Goal: Task Accomplishment & Management: Use online tool/utility

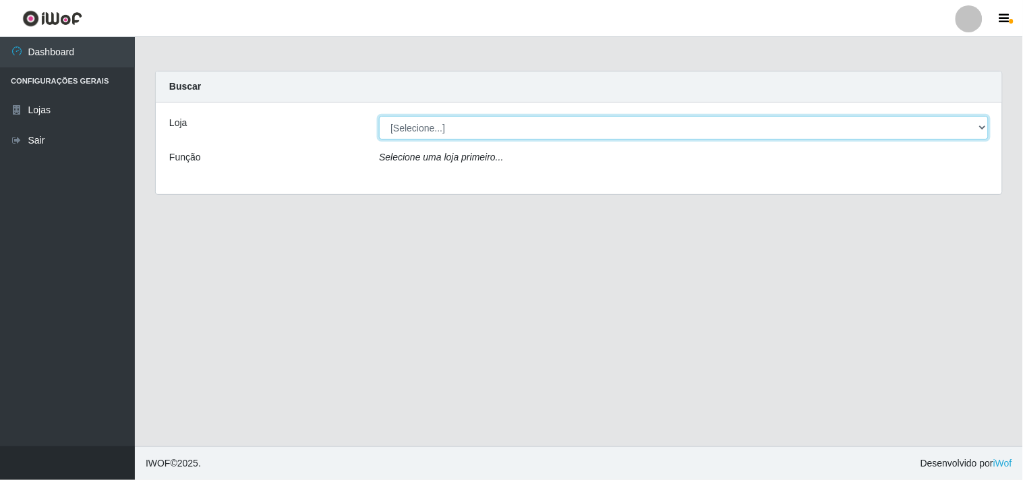
click at [977, 131] on select "[Selecione...] Hiper Queiroz - [GEOGRAPHIC_DATA]" at bounding box center [683, 128] width 609 height 24
select select "514"
click at [379, 116] on select "[Selecione...] Hiper Queiroz - [GEOGRAPHIC_DATA]" at bounding box center [683, 128] width 609 height 24
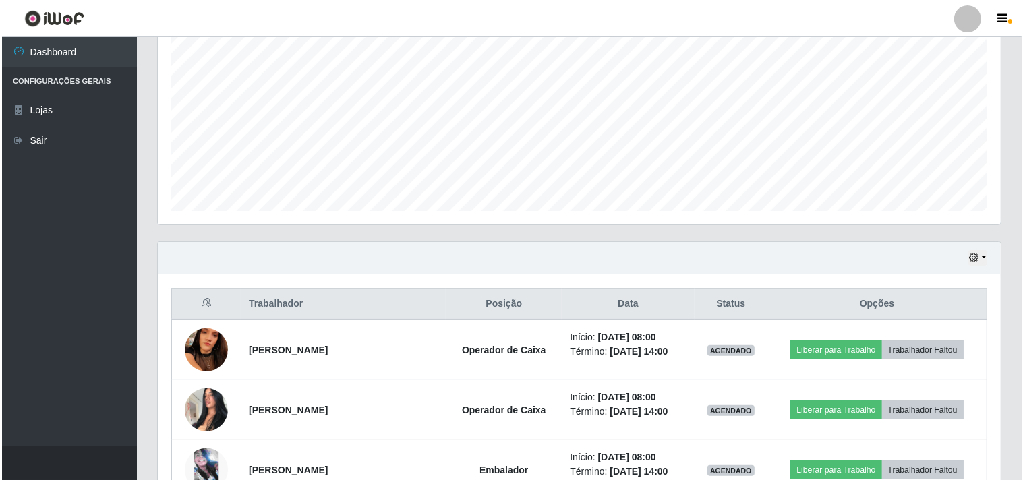
scroll to position [524, 0]
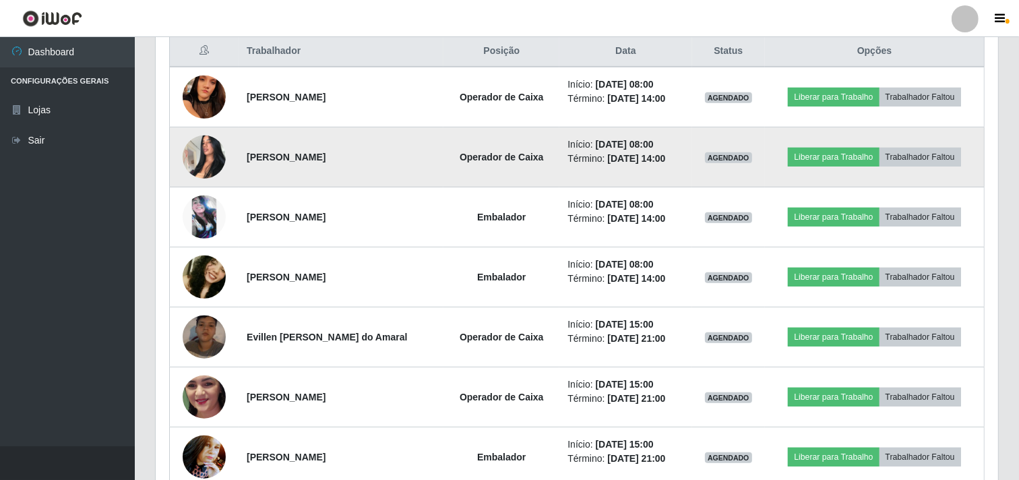
click at [184, 145] on img at bounding box center [204, 156] width 43 height 57
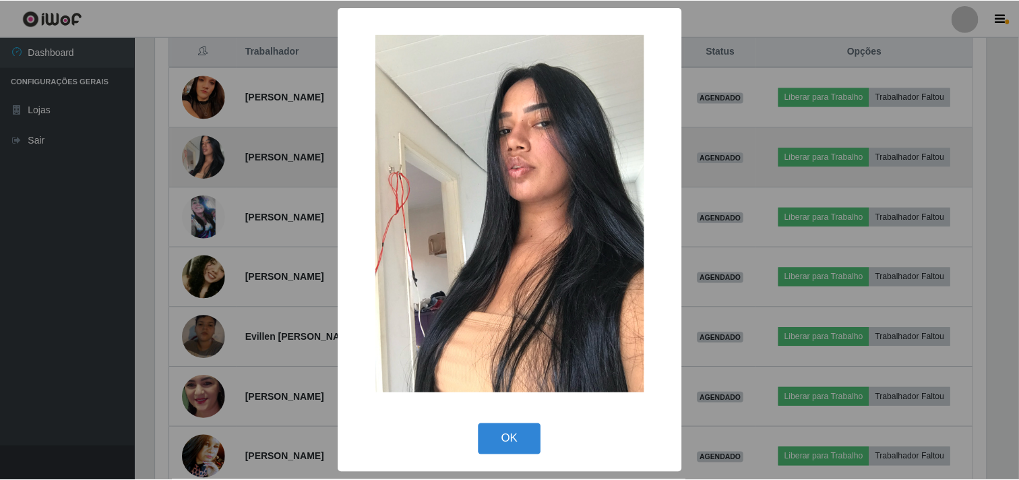
scroll to position [279, 834]
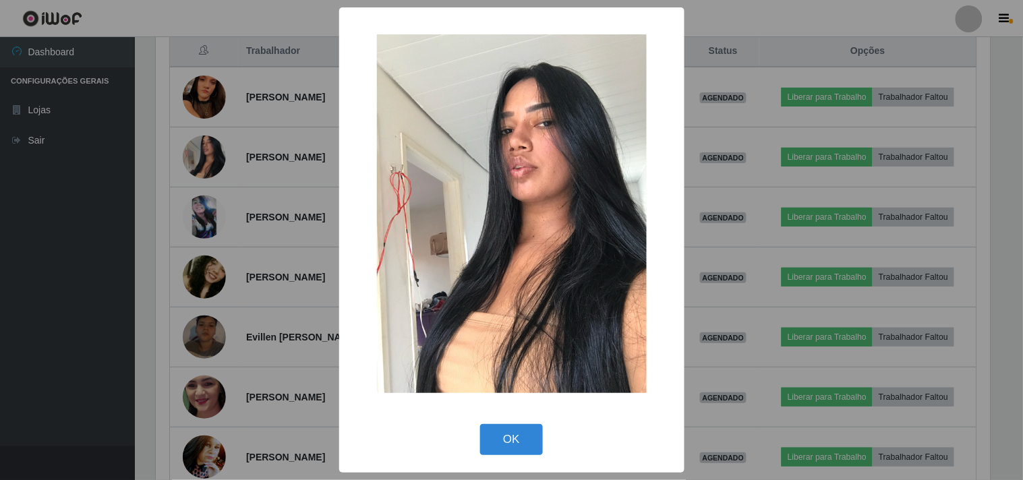
click at [212, 150] on div "× OK Cancel" at bounding box center [511, 240] width 1023 height 480
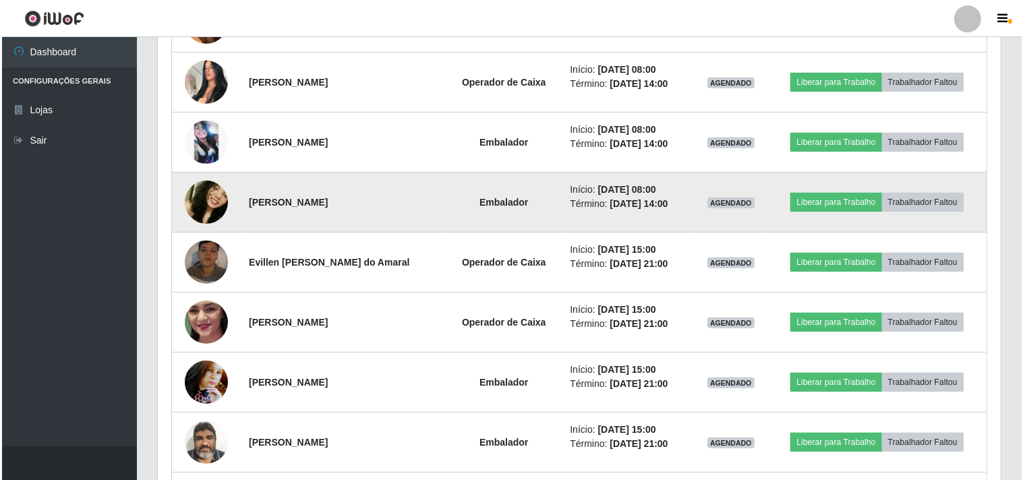
scroll to position [674, 0]
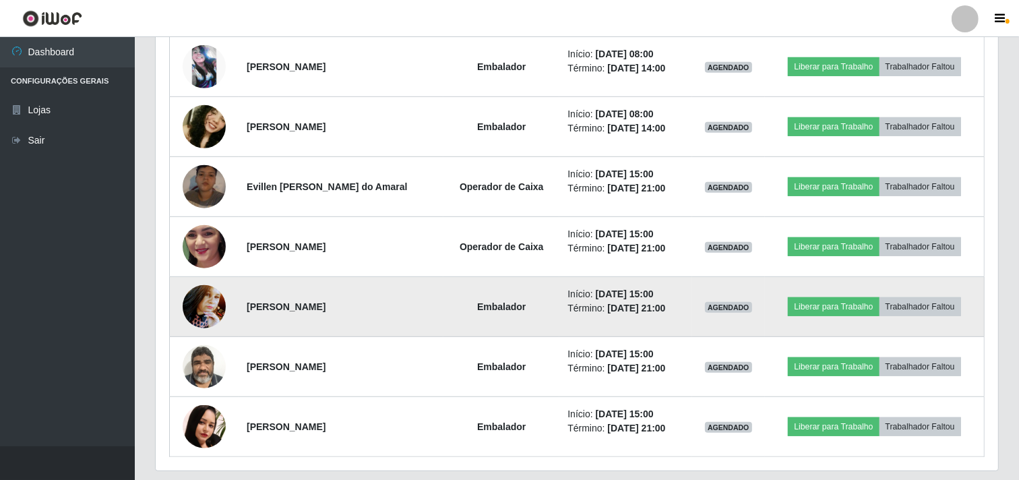
click at [218, 310] on img at bounding box center [204, 306] width 43 height 57
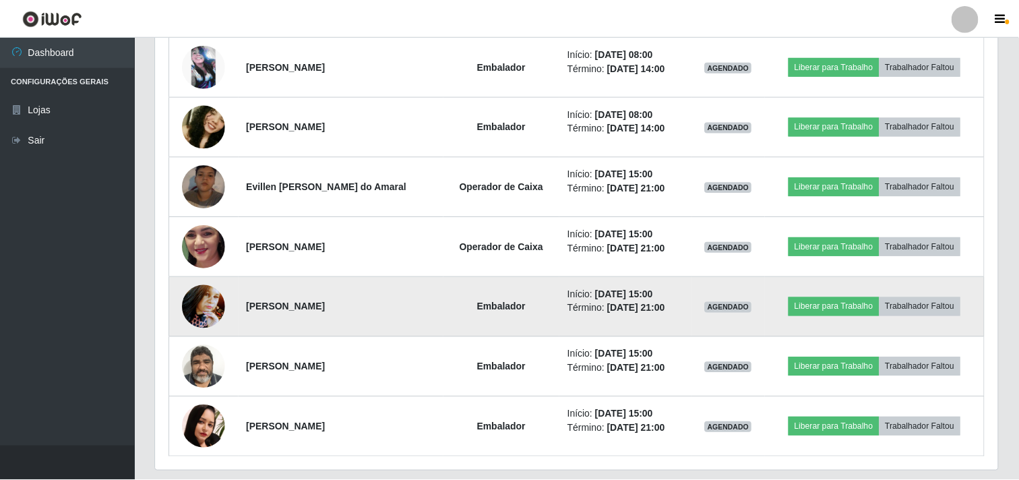
scroll to position [279, 834]
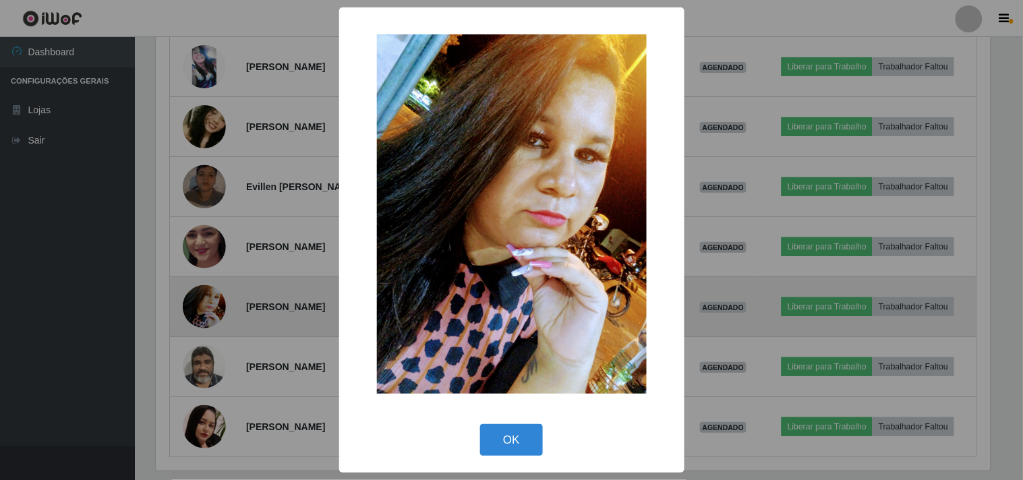
click at [218, 310] on div "× OK Cancel" at bounding box center [511, 240] width 1023 height 480
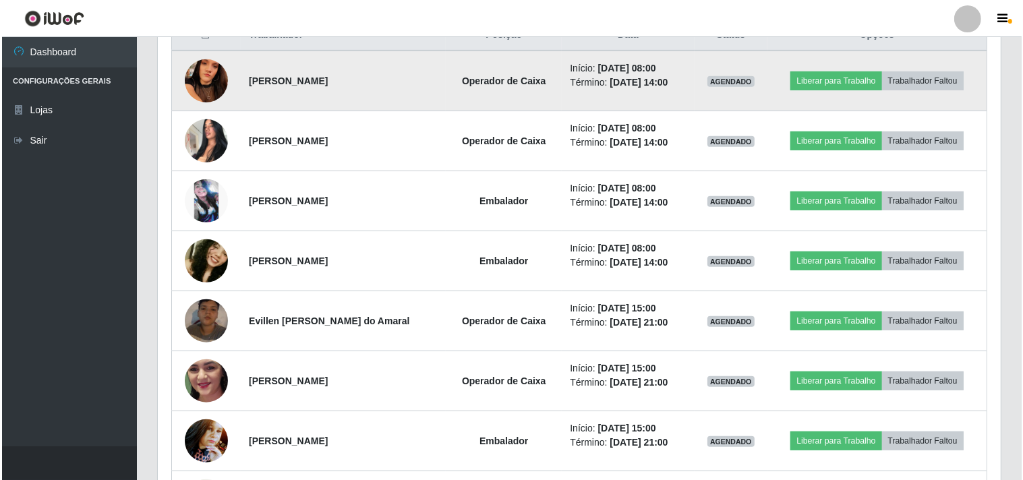
scroll to position [566, 0]
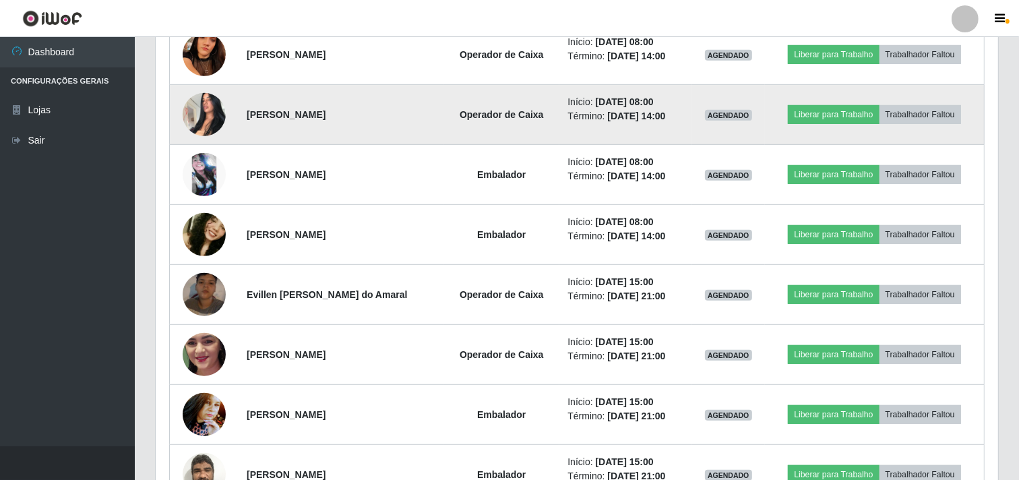
click at [195, 113] on img at bounding box center [204, 114] width 43 height 57
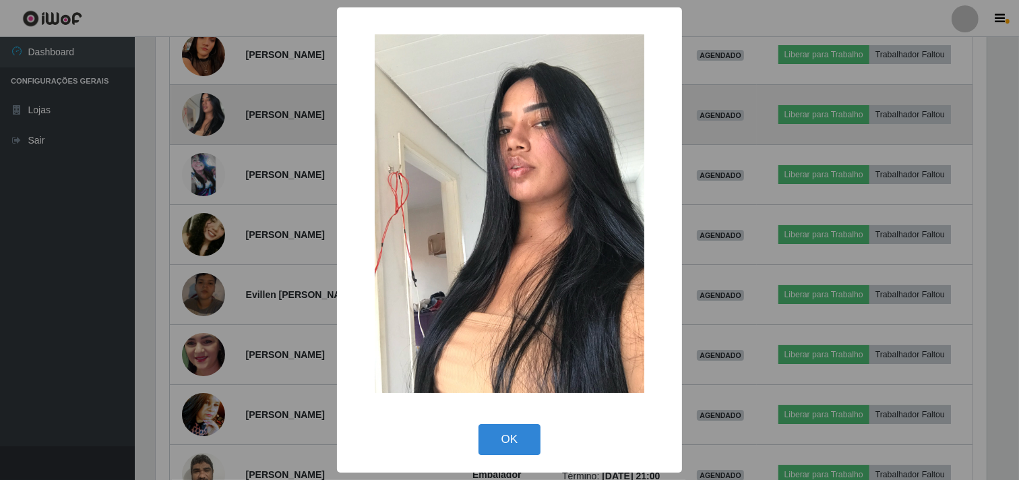
scroll to position [279, 834]
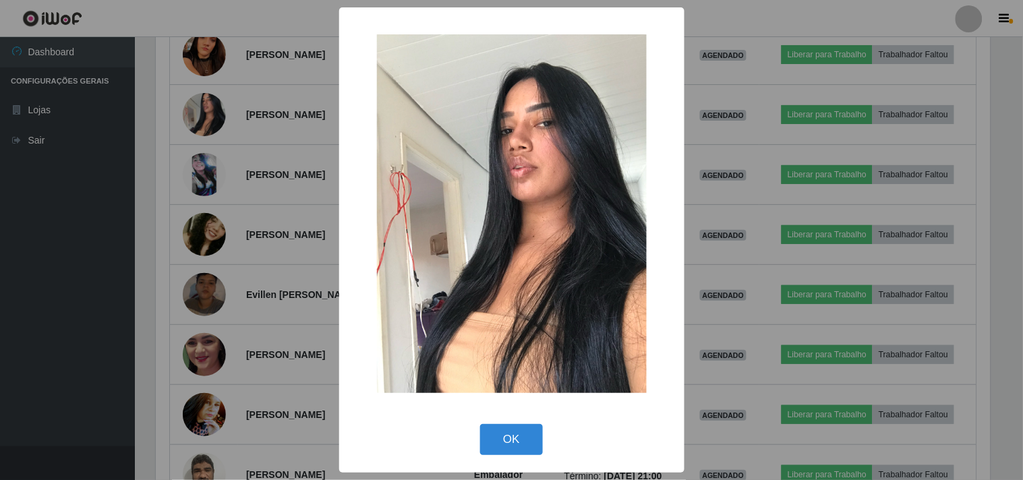
click at [89, 158] on div "× OK Cancel" at bounding box center [511, 240] width 1023 height 480
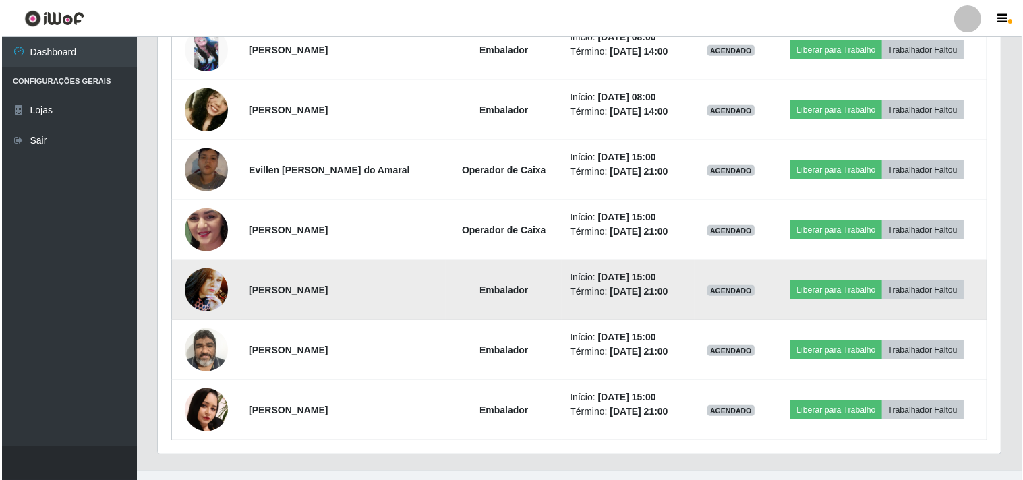
scroll to position [716, 0]
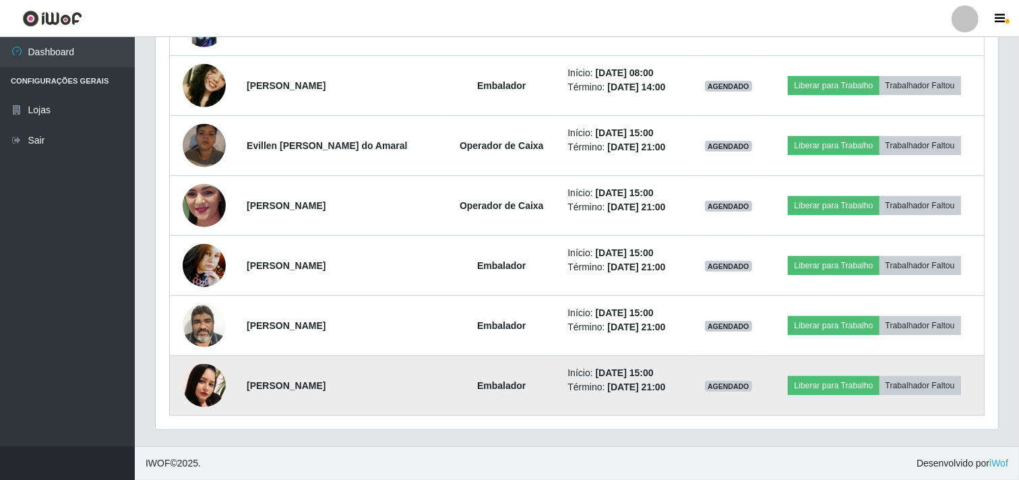
click at [193, 388] on img at bounding box center [204, 385] width 43 height 43
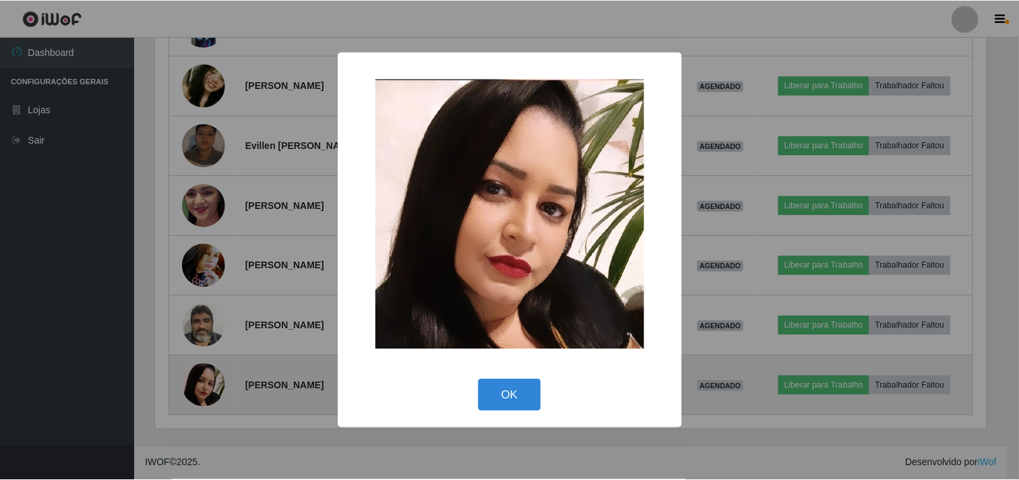
scroll to position [279, 834]
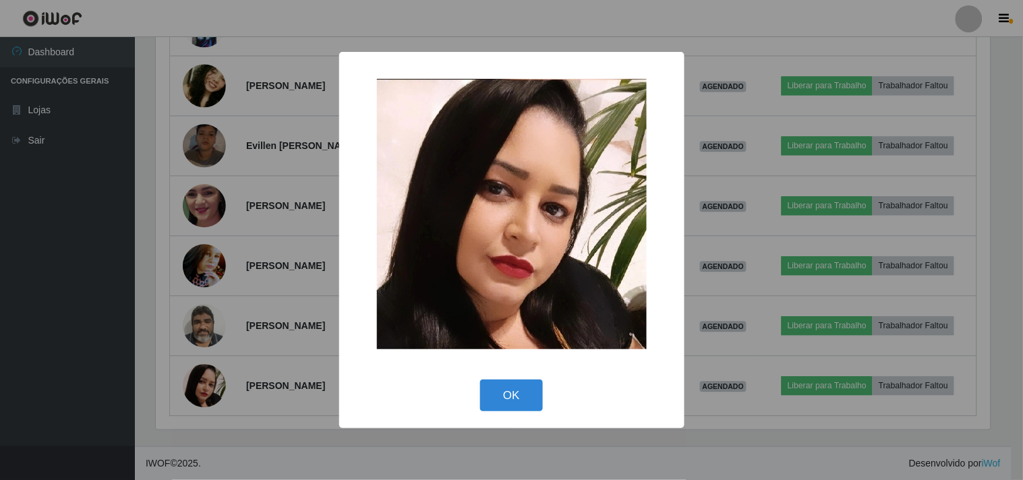
click at [194, 388] on div "× OK Cancel" at bounding box center [511, 240] width 1023 height 480
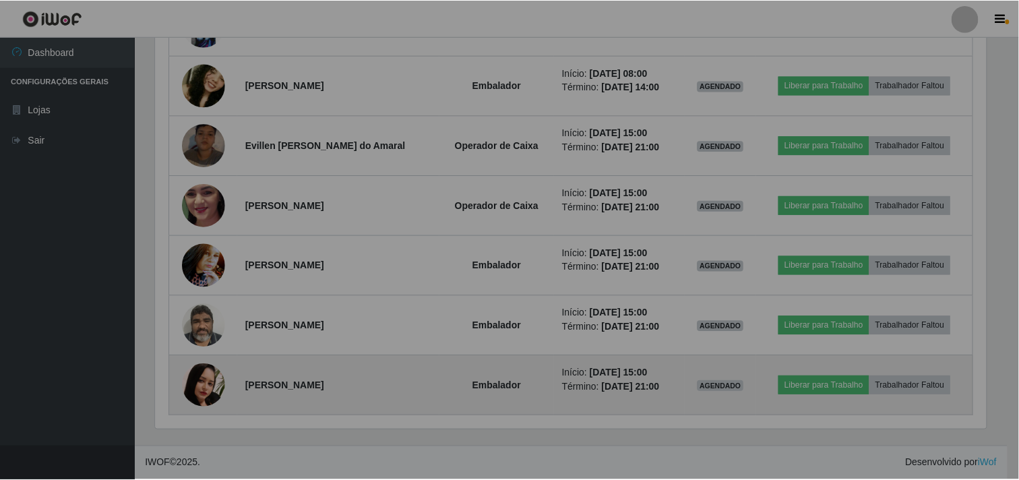
scroll to position [279, 843]
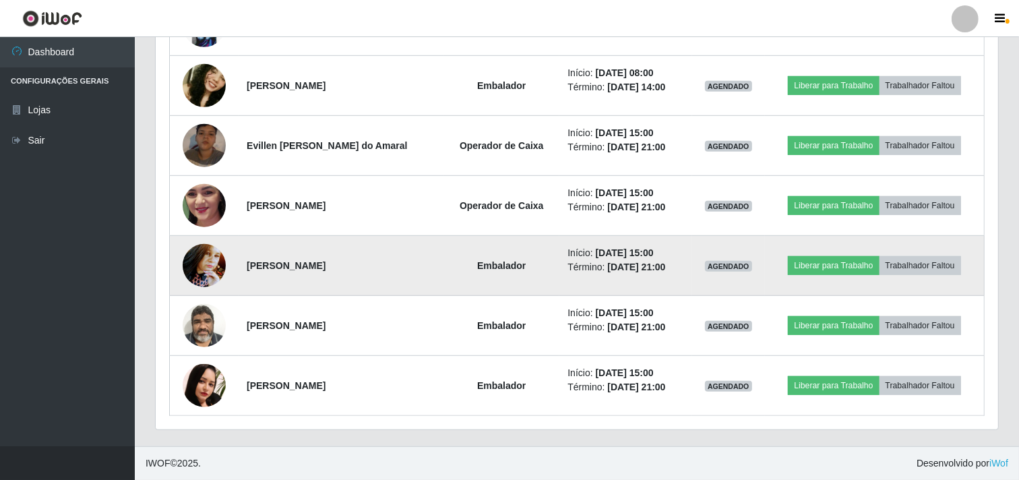
click at [198, 266] on img at bounding box center [204, 265] width 43 height 57
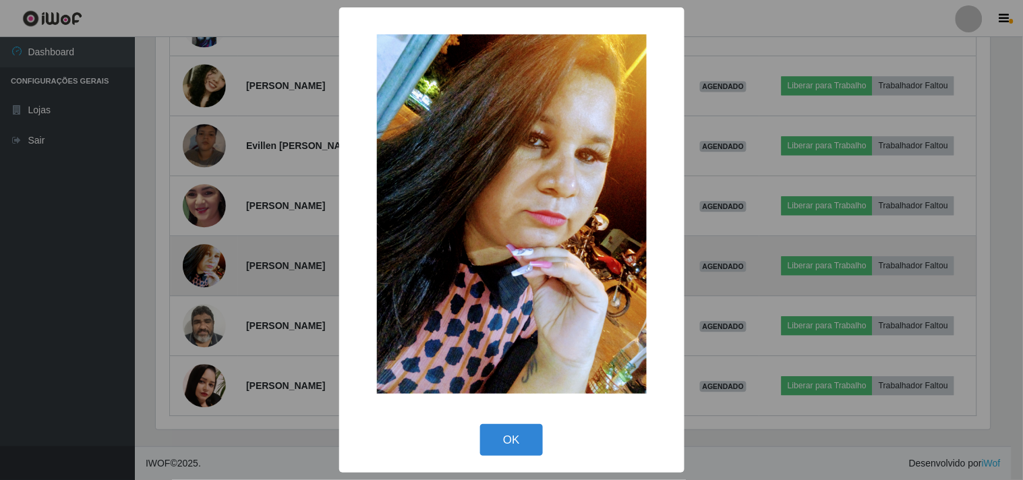
click at [198, 266] on div "× OK Cancel" at bounding box center [511, 240] width 1023 height 480
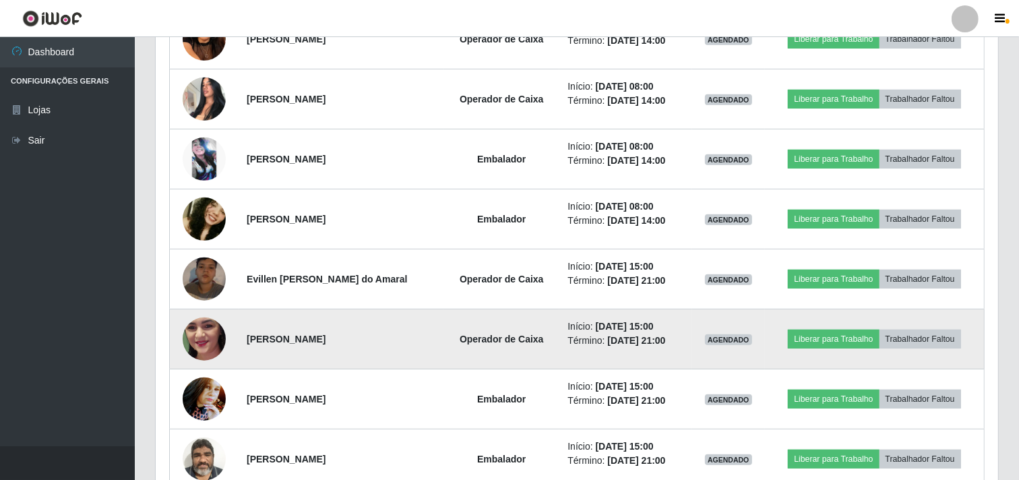
scroll to position [566, 0]
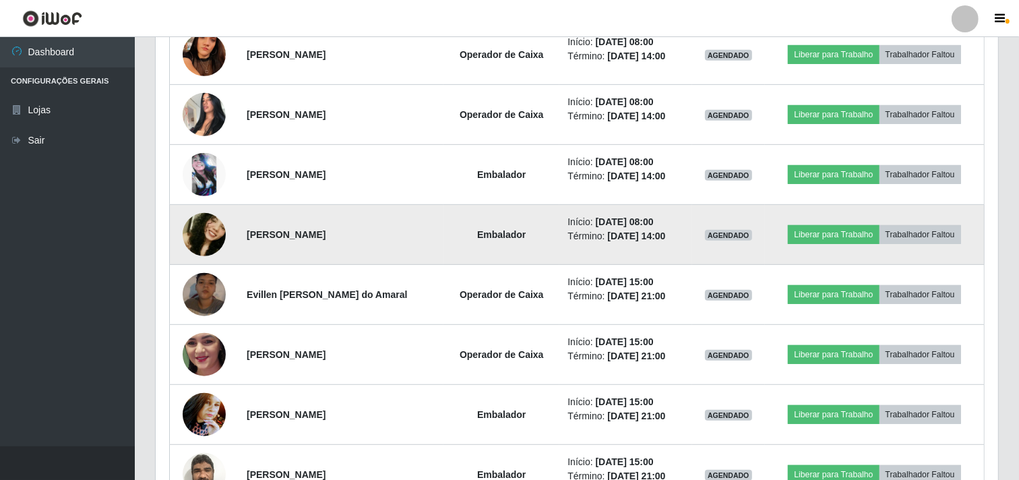
click at [209, 245] on img at bounding box center [204, 234] width 43 height 91
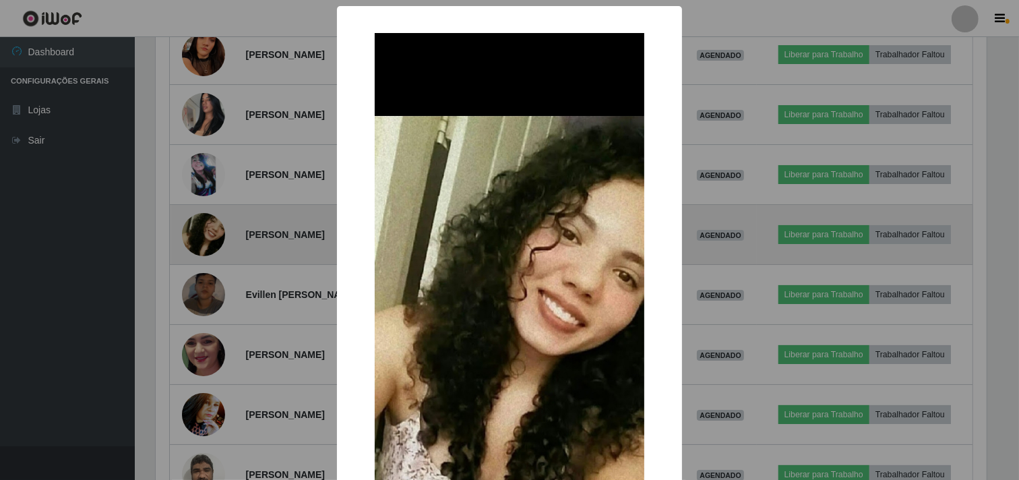
scroll to position [279, 834]
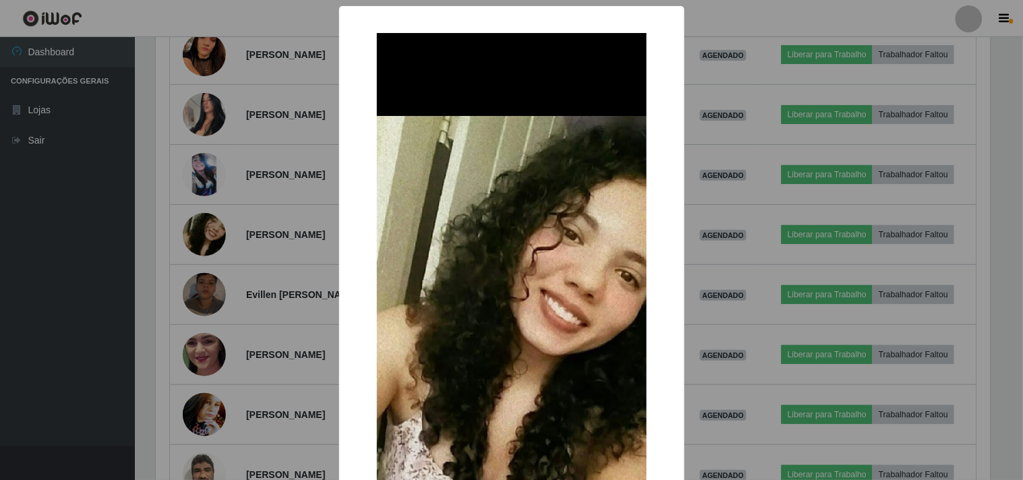
click at [209, 250] on div "× OK Cancel" at bounding box center [511, 240] width 1023 height 480
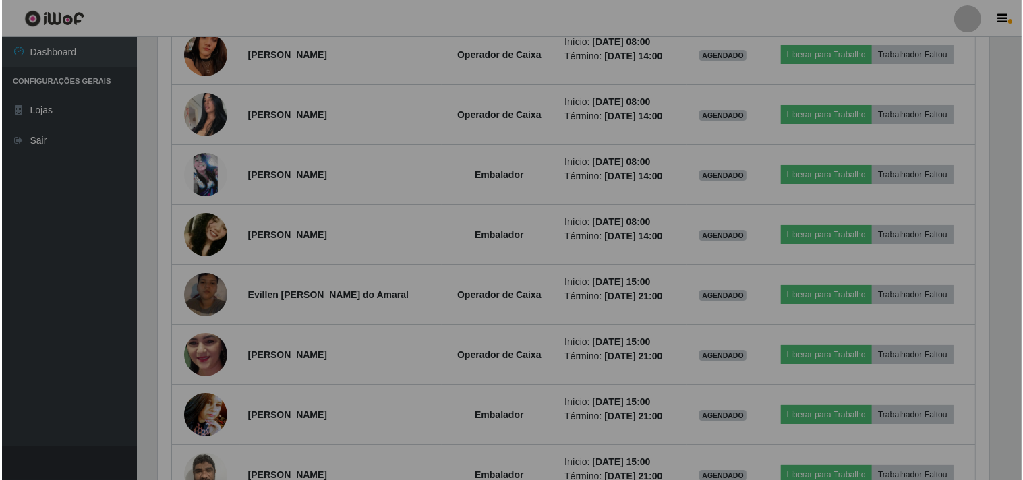
scroll to position [279, 843]
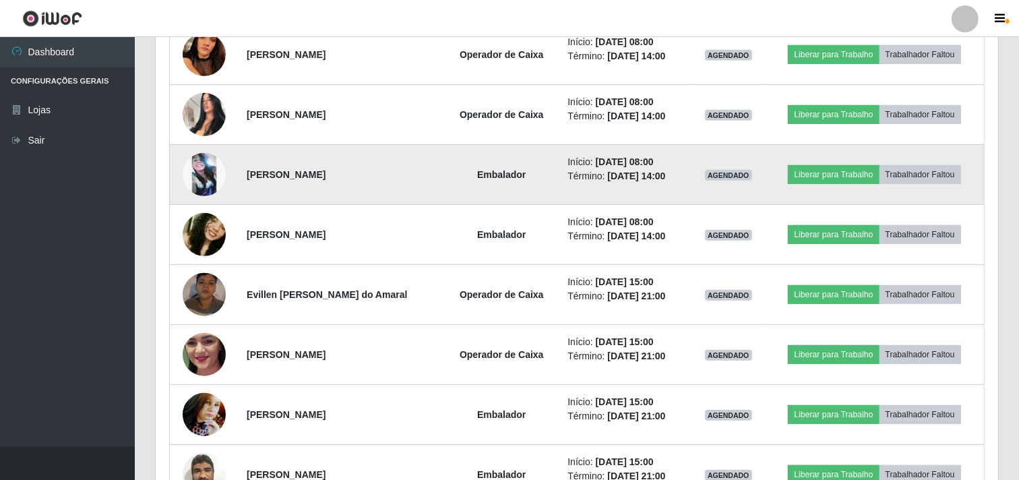
click at [191, 178] on img at bounding box center [204, 174] width 43 height 43
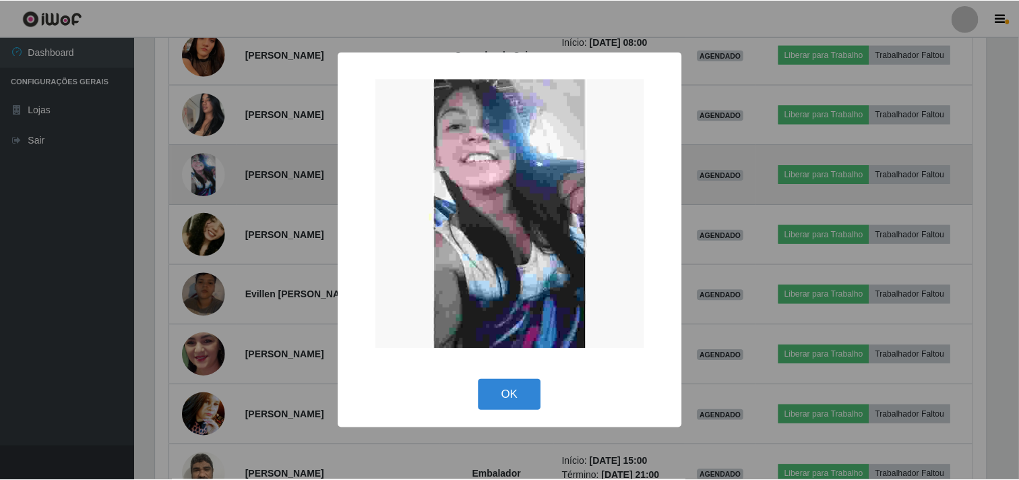
scroll to position [279, 834]
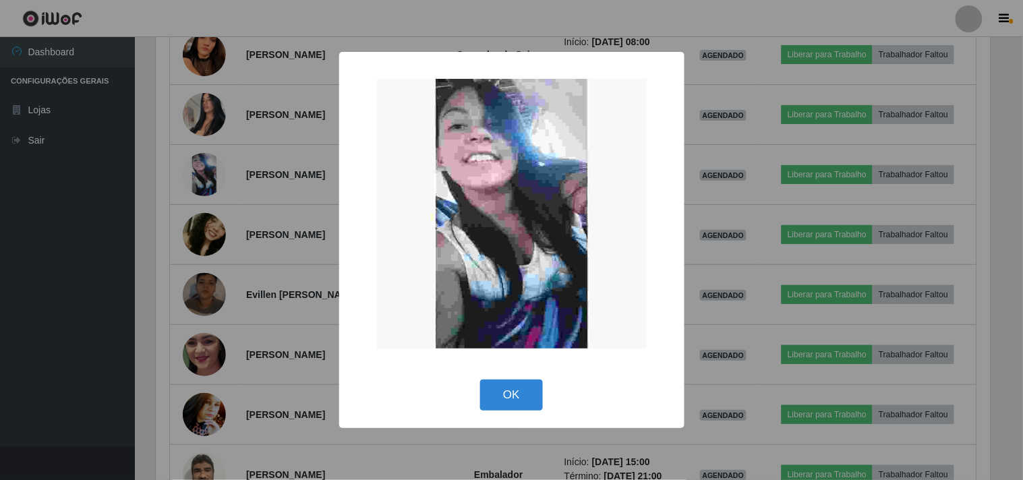
click at [208, 199] on div "× OK Cancel" at bounding box center [511, 240] width 1023 height 480
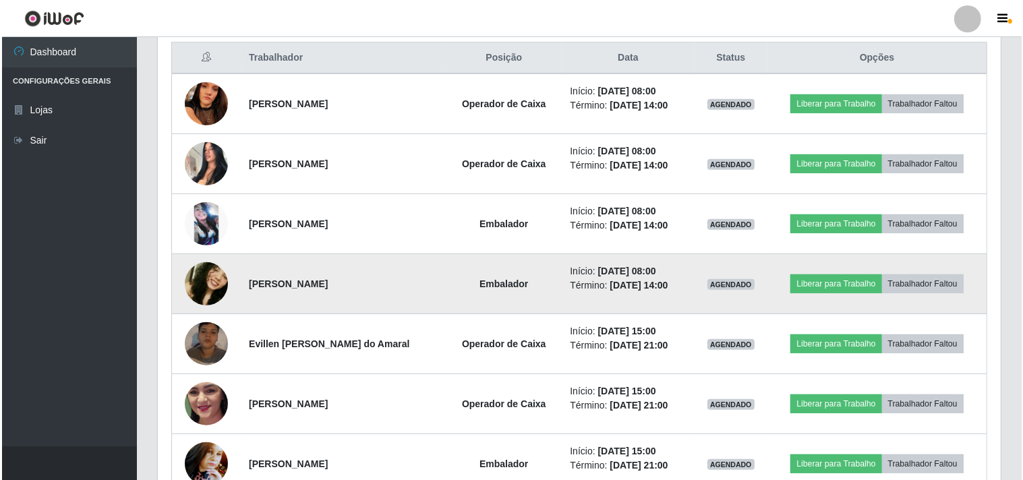
scroll to position [491, 0]
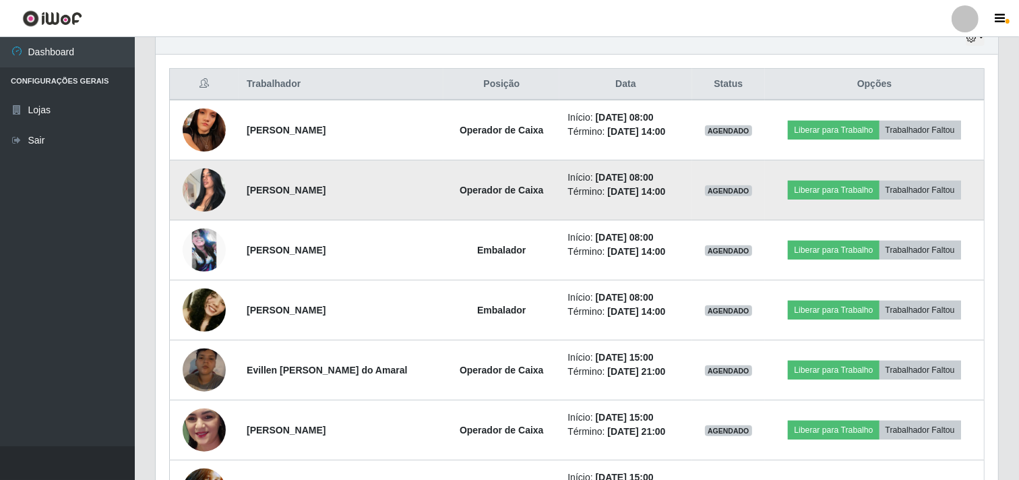
click at [213, 174] on img at bounding box center [204, 189] width 43 height 57
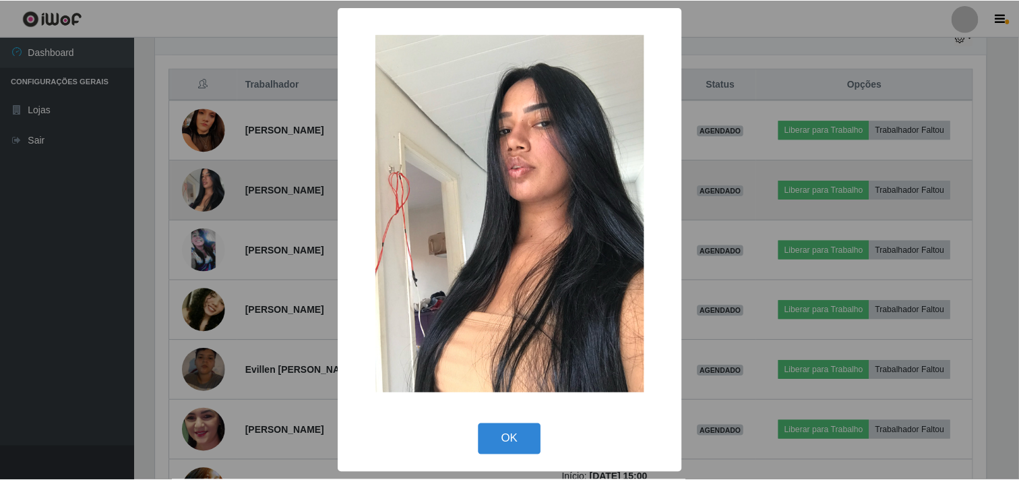
scroll to position [279, 834]
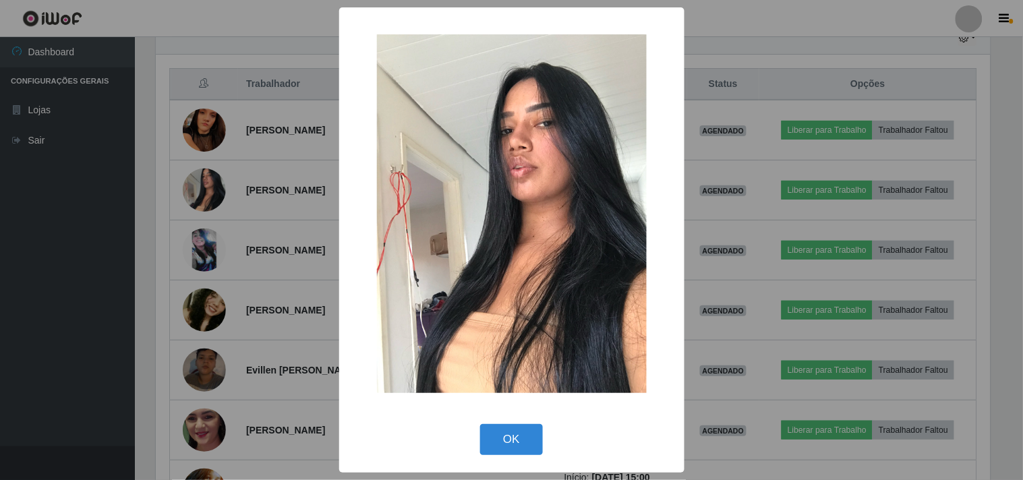
click at [447, 197] on img at bounding box center [512, 213] width 270 height 359
click at [516, 440] on button "OK" at bounding box center [511, 440] width 63 height 32
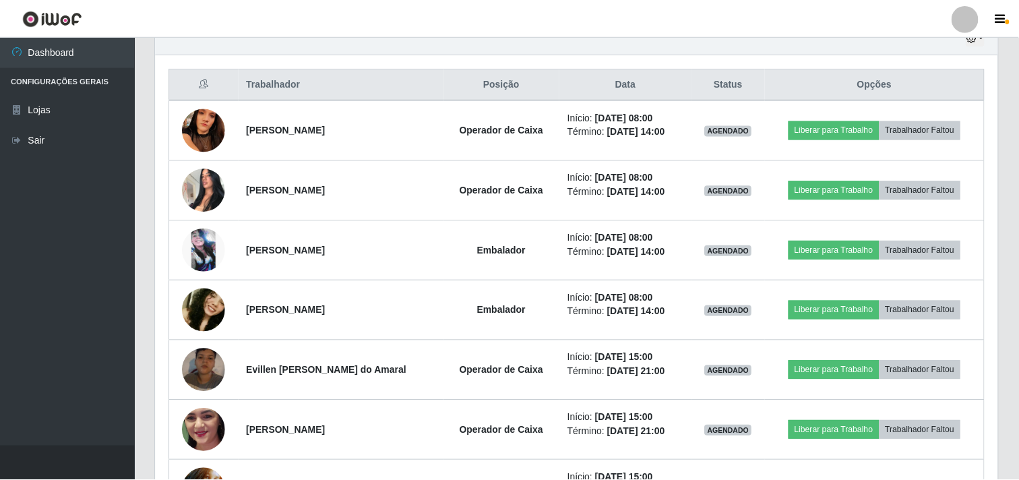
scroll to position [279, 843]
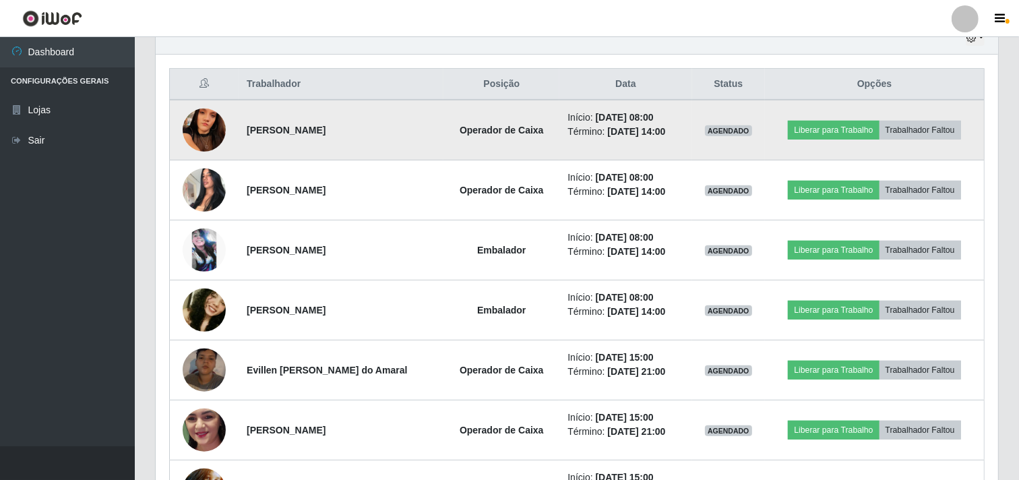
click at [204, 125] on img at bounding box center [204, 130] width 43 height 96
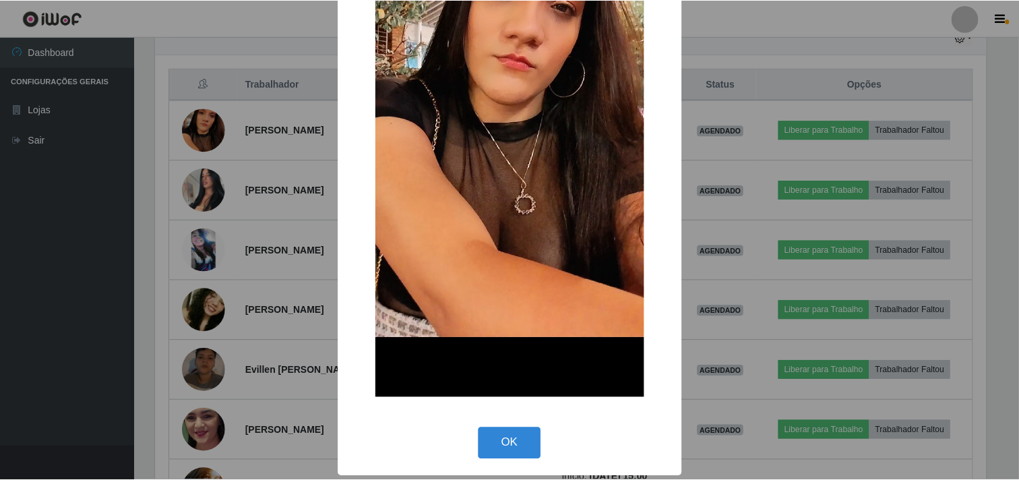
scroll to position [237, 0]
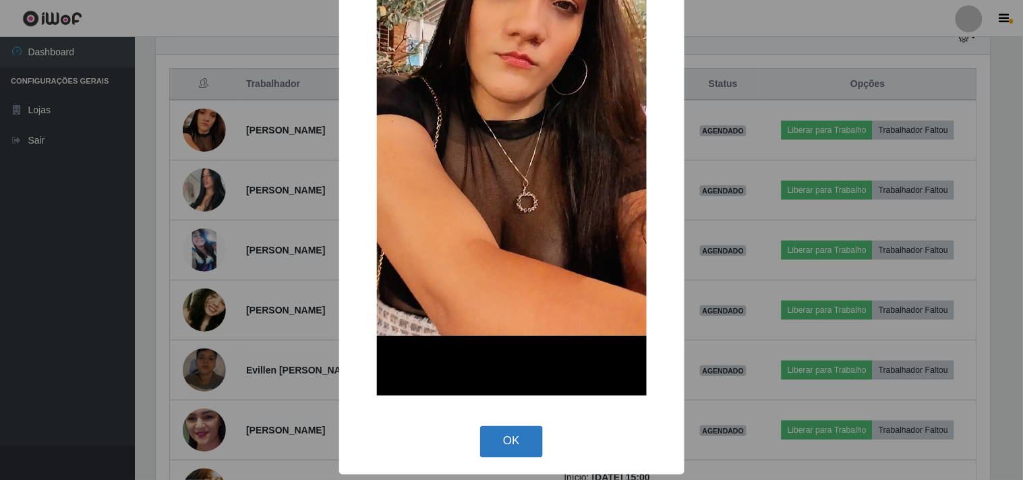
click at [480, 435] on button "OK" at bounding box center [511, 442] width 63 height 32
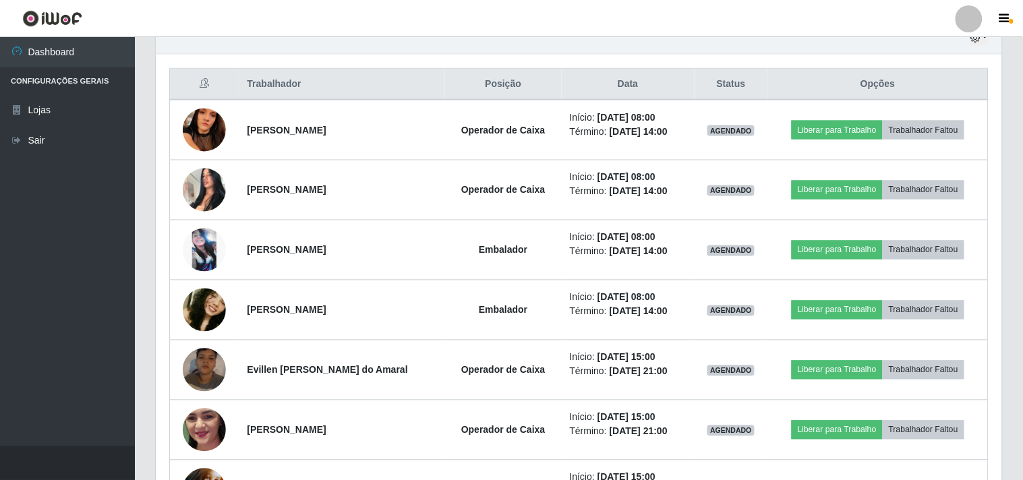
scroll to position [279, 843]
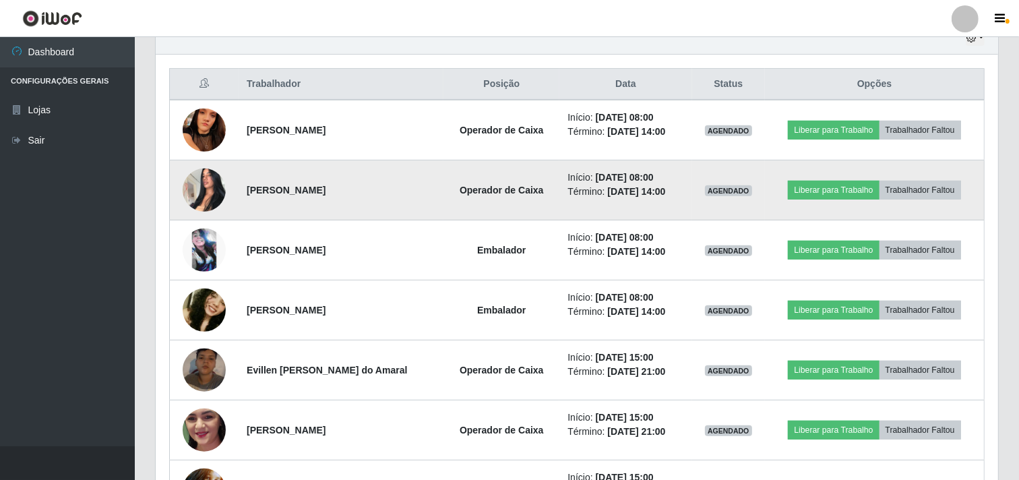
click at [216, 183] on img at bounding box center [204, 189] width 43 height 57
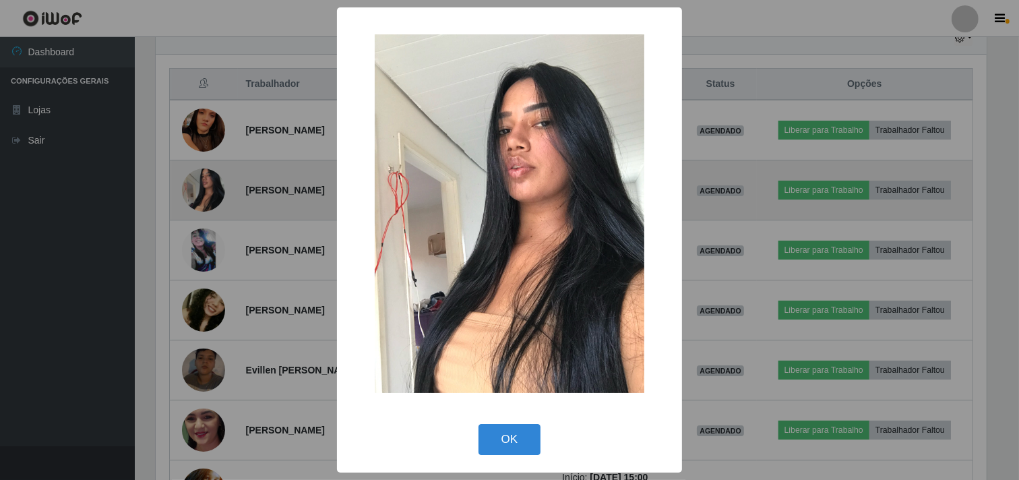
scroll to position [279, 834]
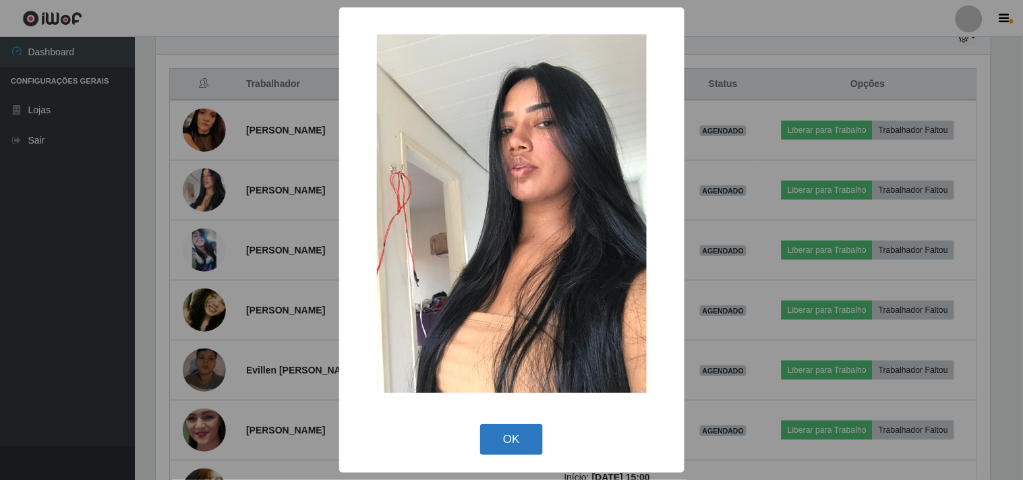
click at [521, 442] on button "OK" at bounding box center [511, 440] width 63 height 32
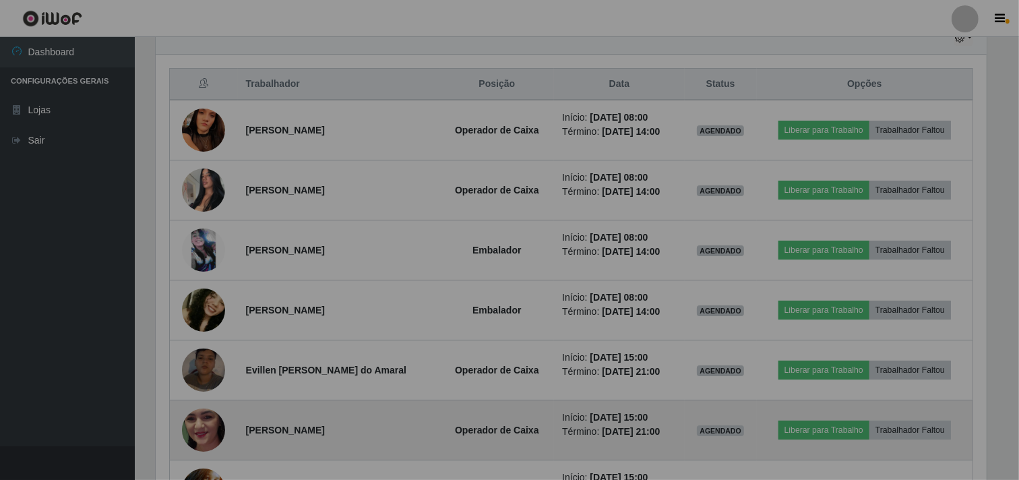
scroll to position [0, 0]
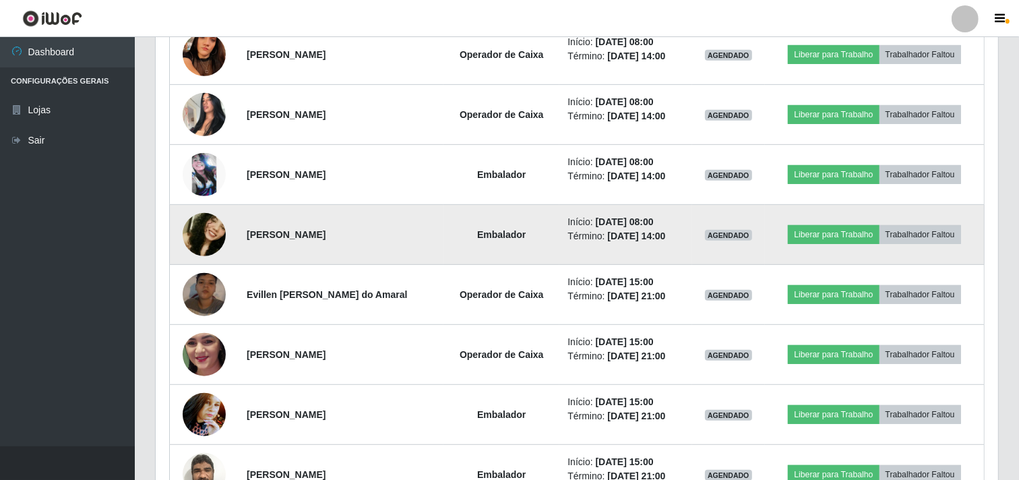
click at [204, 243] on img at bounding box center [204, 234] width 43 height 91
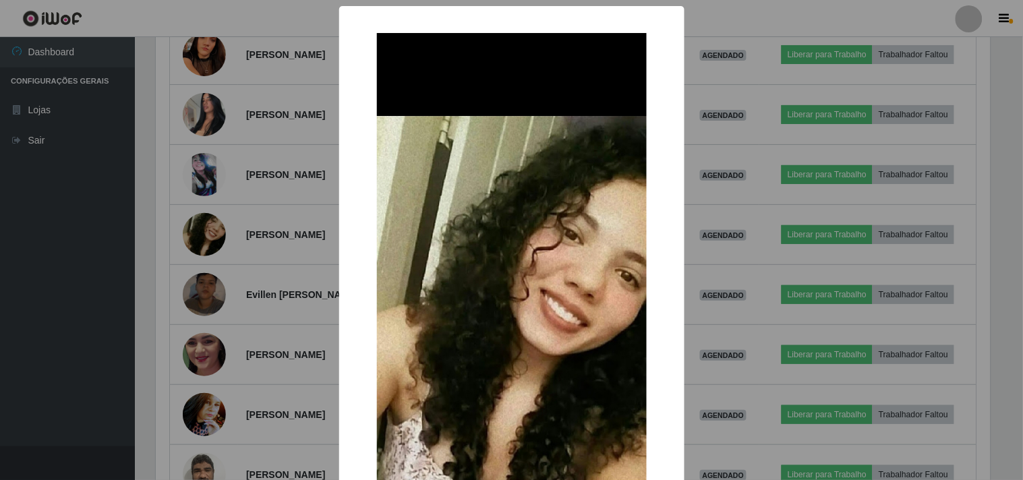
click at [260, 280] on div "× OK Cancel" at bounding box center [511, 240] width 1023 height 480
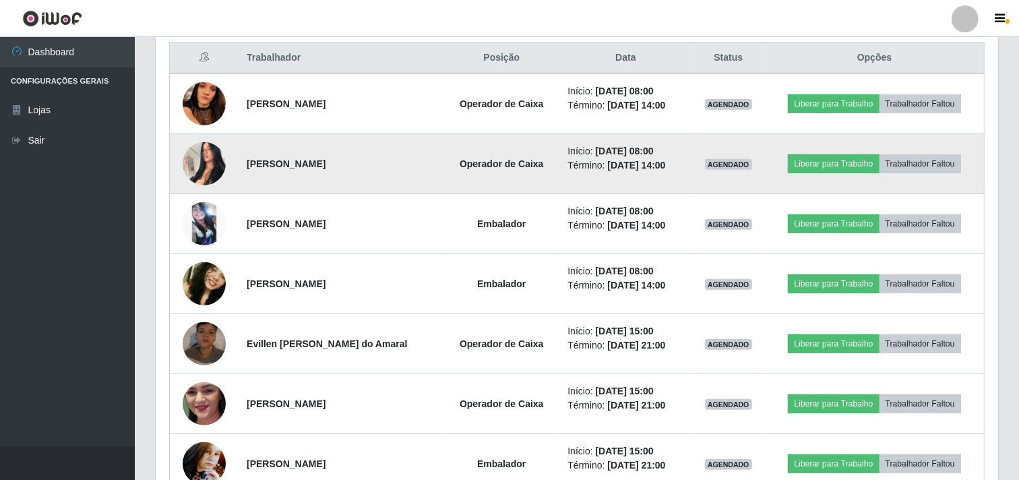
scroll to position [491, 0]
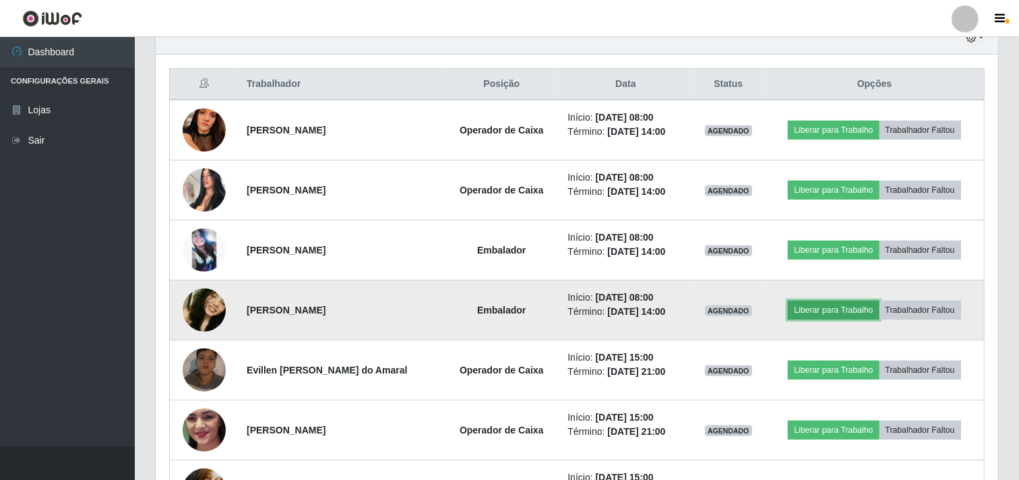
click at [816, 315] on button "Liberar para Trabalho" at bounding box center [833, 310] width 91 height 19
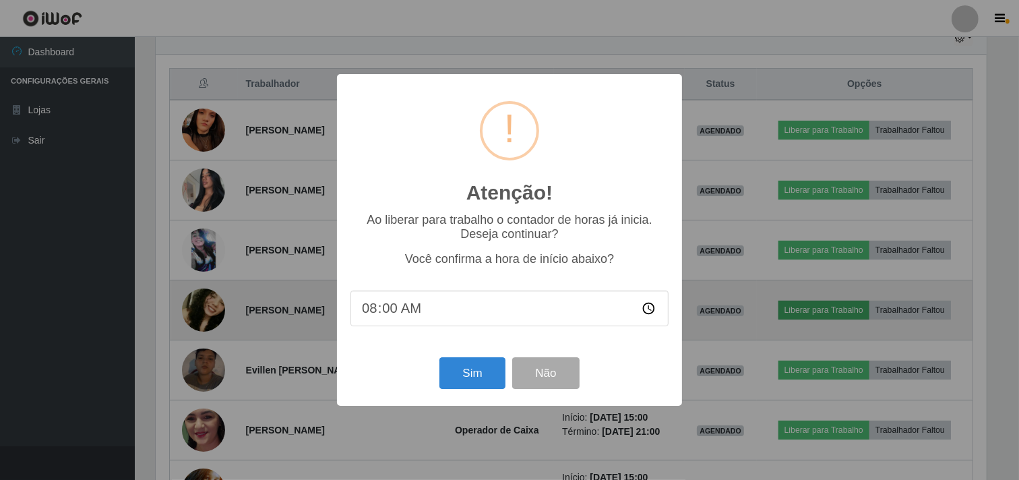
scroll to position [279, 834]
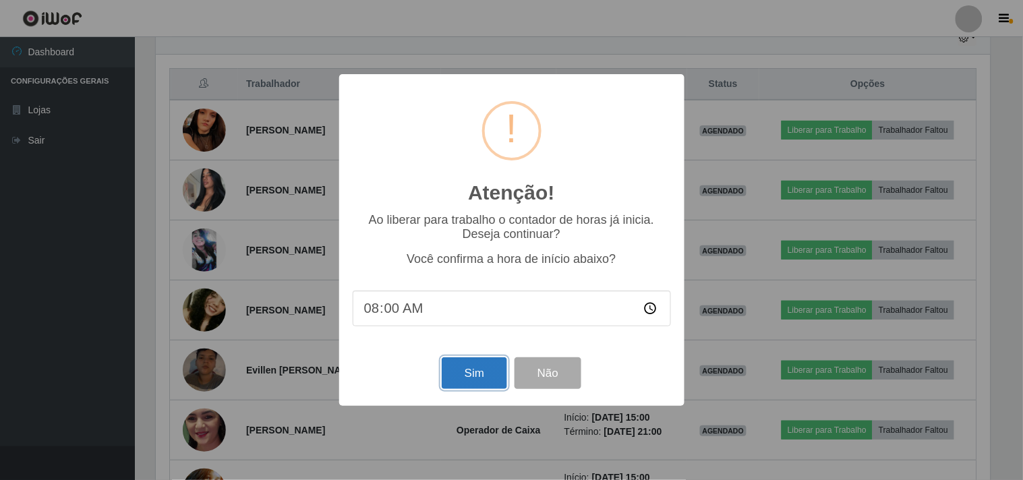
click at [455, 365] on button "Sim" at bounding box center [473, 373] width 65 height 32
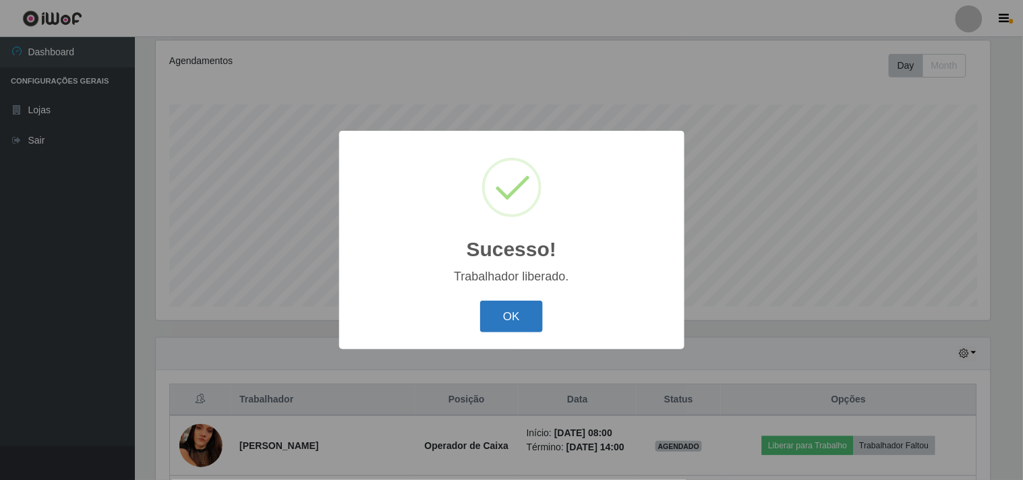
click at [524, 324] on button "OK" at bounding box center [511, 317] width 63 height 32
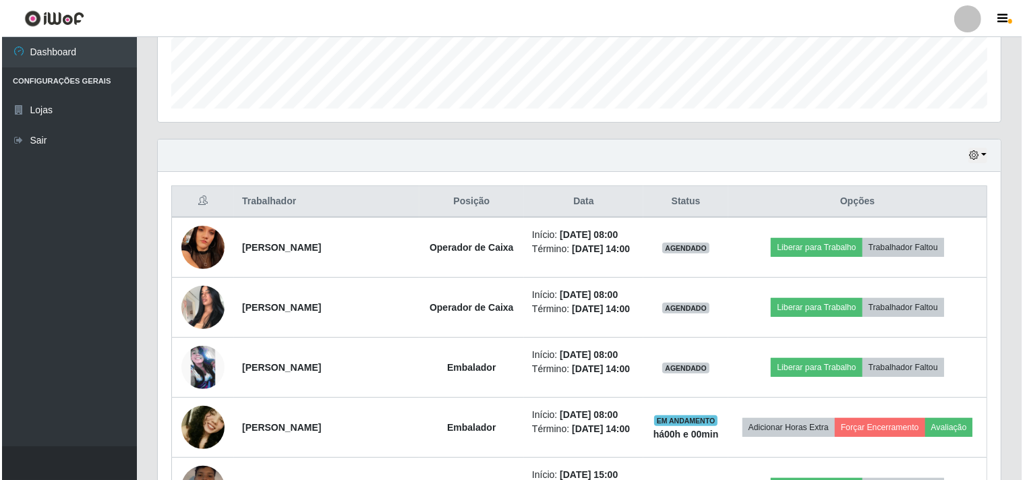
scroll to position [400, 0]
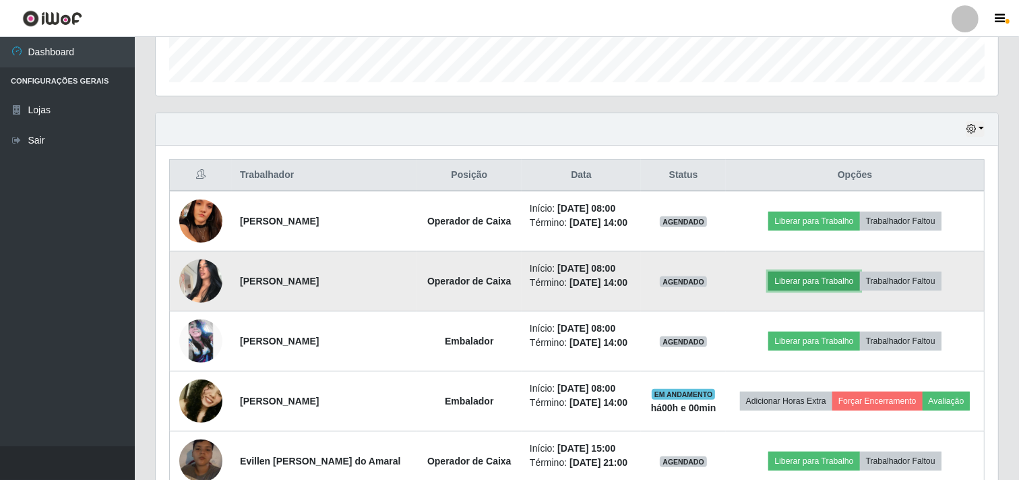
click at [816, 286] on button "Liberar para Trabalho" at bounding box center [813, 281] width 91 height 19
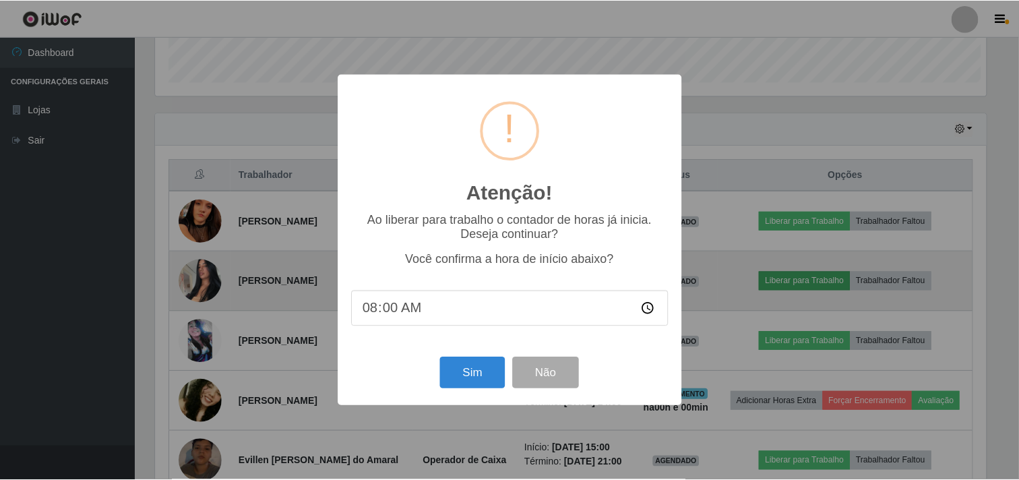
scroll to position [279, 834]
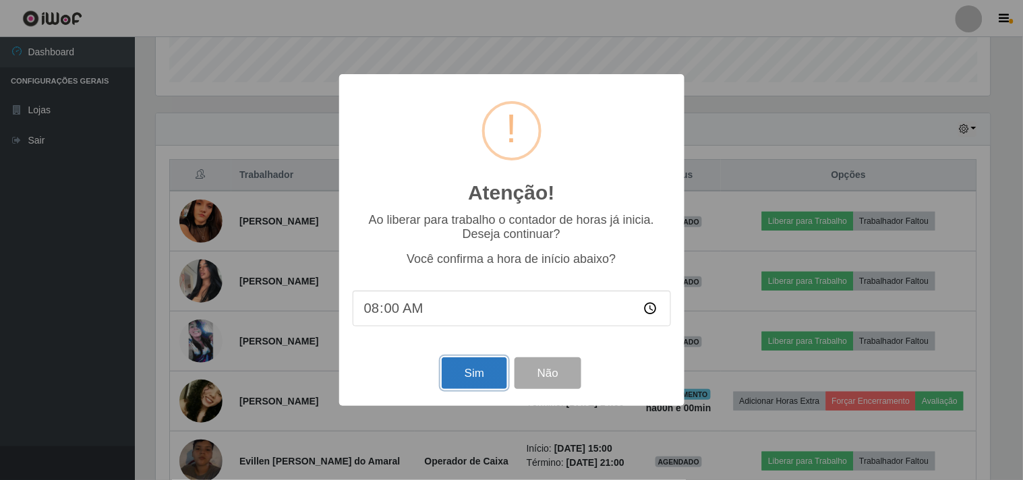
click at [493, 371] on button "Sim" at bounding box center [473, 373] width 65 height 32
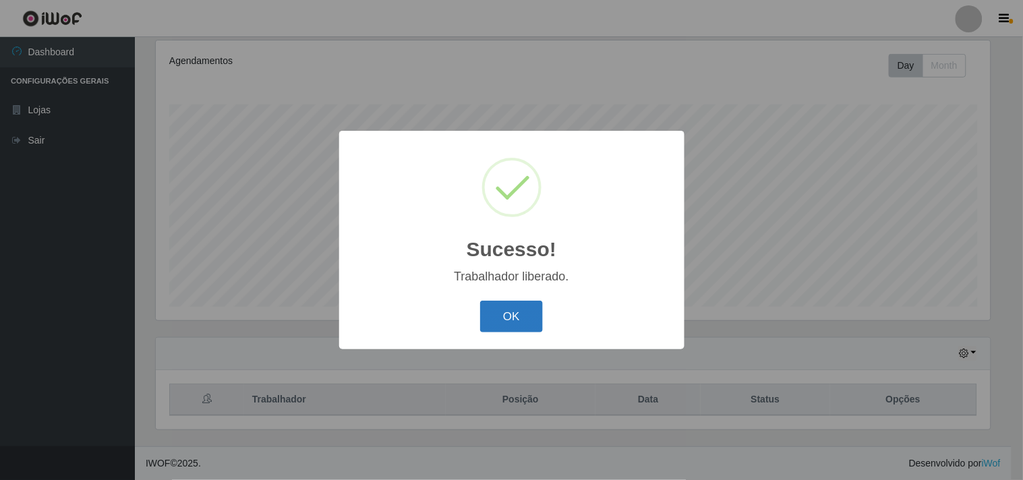
click at [515, 324] on button "OK" at bounding box center [511, 317] width 63 height 32
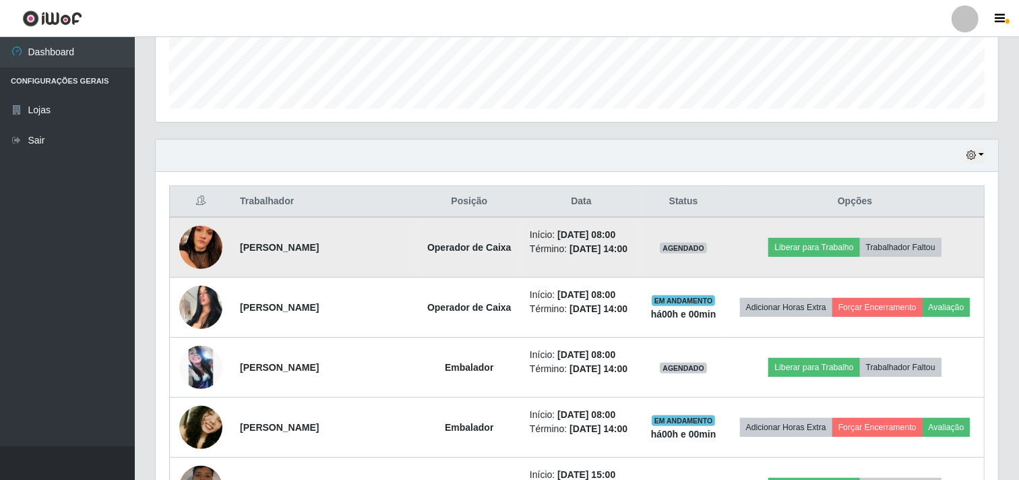
scroll to position [400, 0]
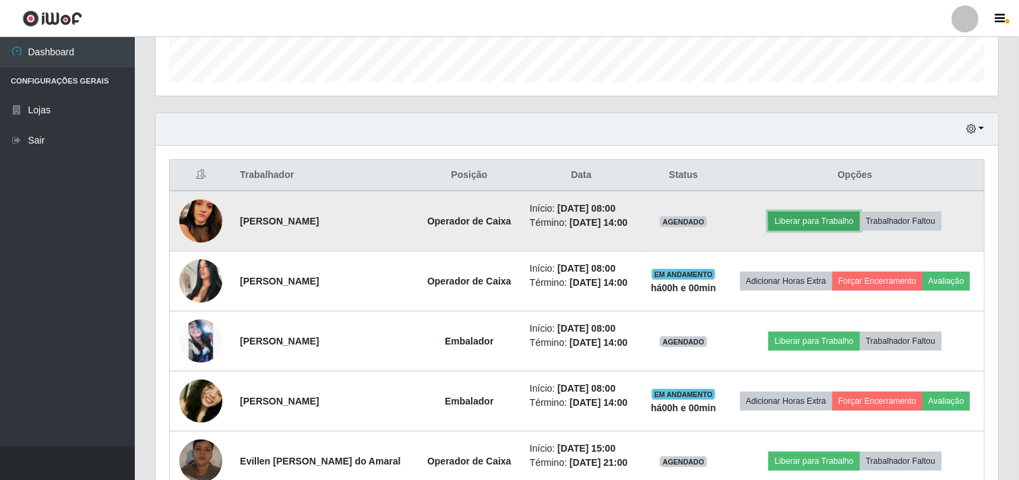
click at [809, 226] on button "Liberar para Trabalho" at bounding box center [813, 221] width 91 height 19
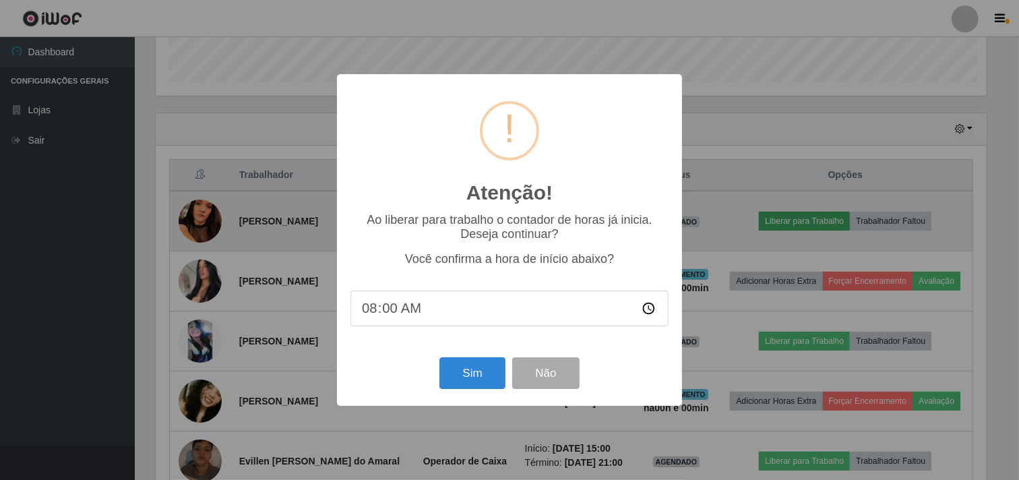
scroll to position [279, 834]
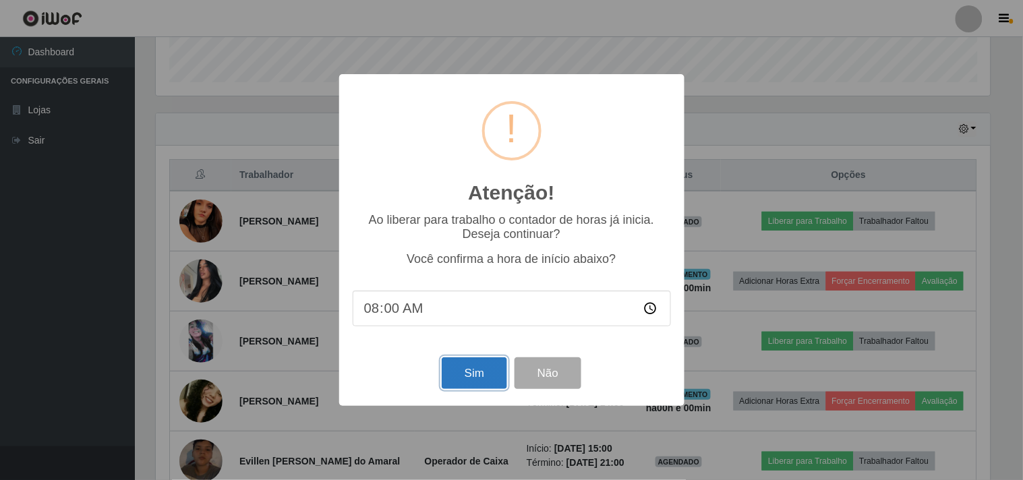
click at [482, 375] on button "Sim" at bounding box center [473, 373] width 65 height 32
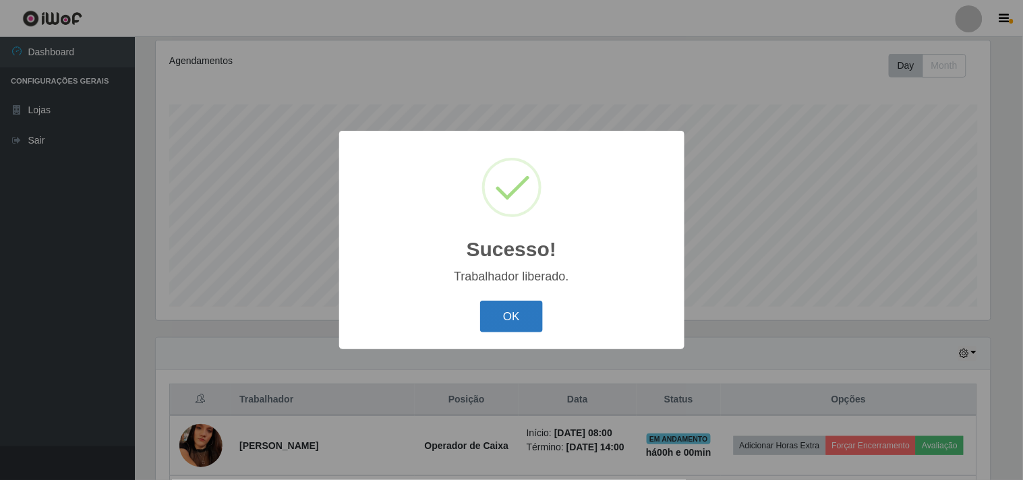
click at [509, 319] on button "OK" at bounding box center [511, 317] width 63 height 32
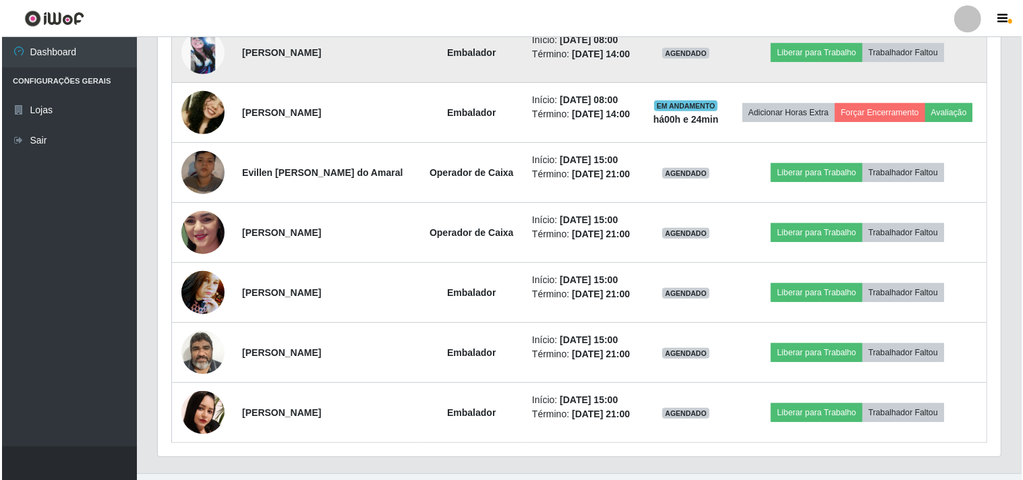
scroll to position [641, 0]
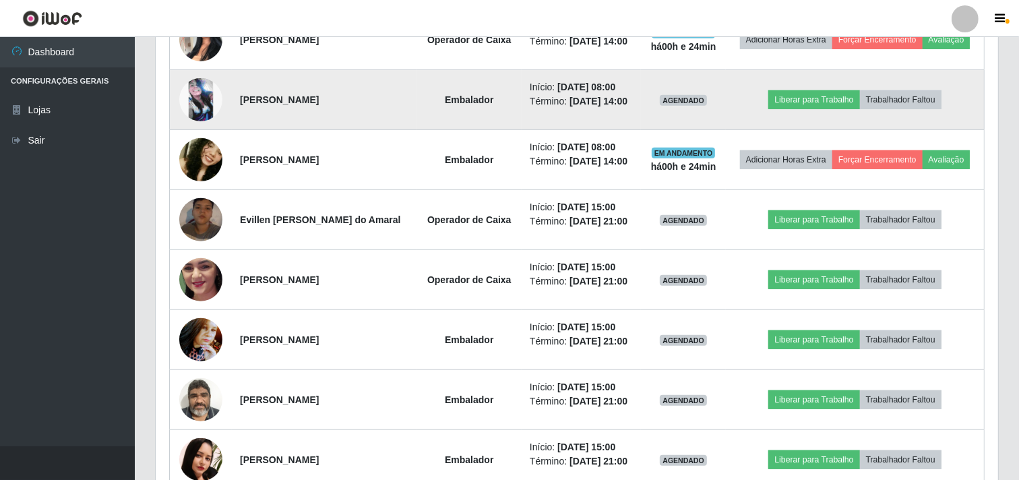
click at [197, 97] on img at bounding box center [200, 99] width 43 height 43
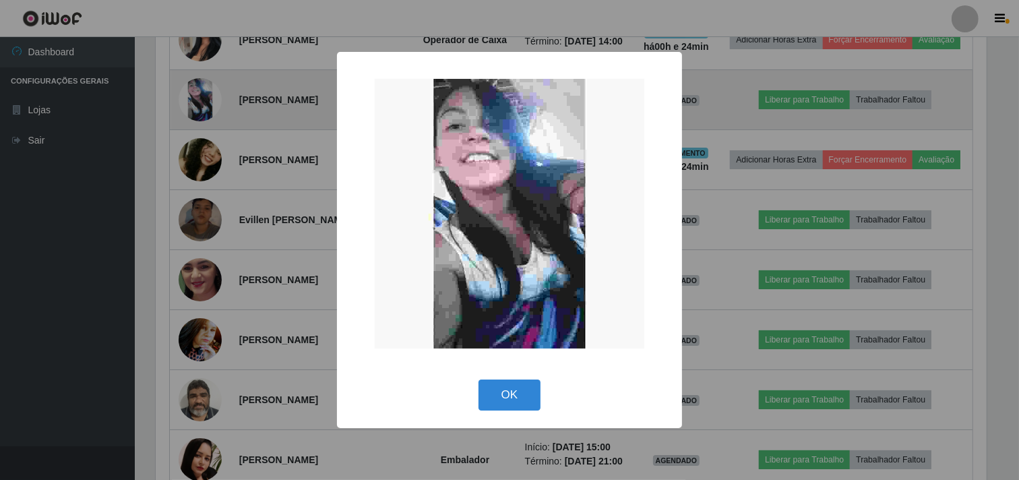
scroll to position [279, 834]
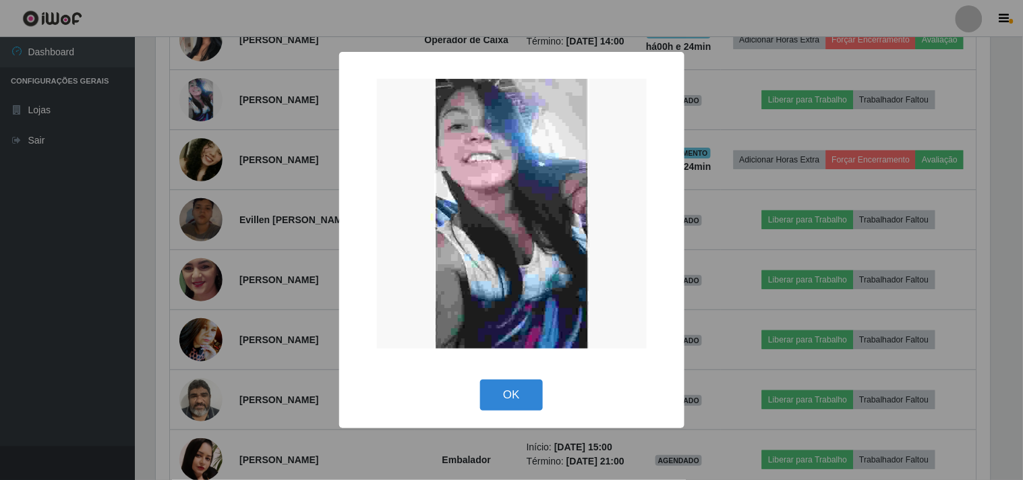
drag, startPoint x: 506, startPoint y: 394, endPoint x: 243, endPoint y: 342, distance: 268.6
click at [492, 396] on button "OK" at bounding box center [511, 395] width 63 height 32
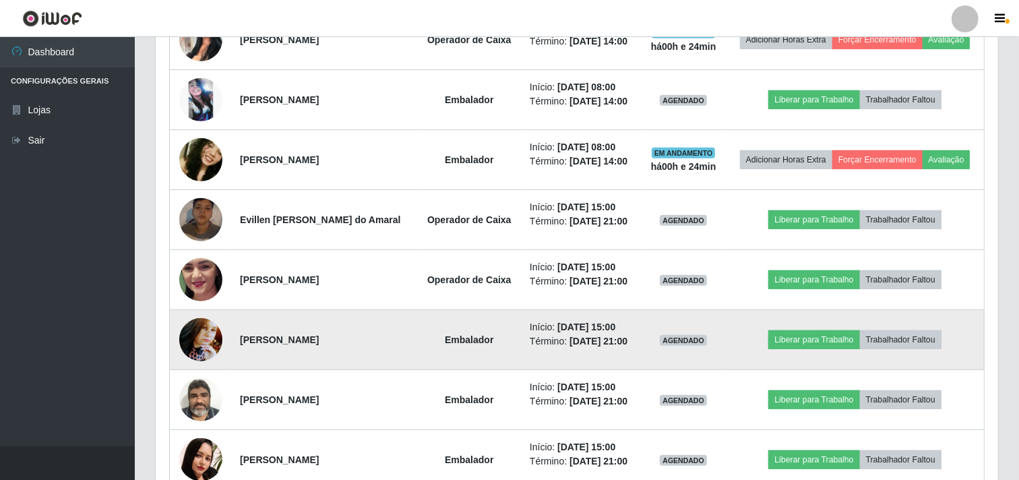
scroll to position [279, 843]
